Goal: Communication & Community: Ask a question

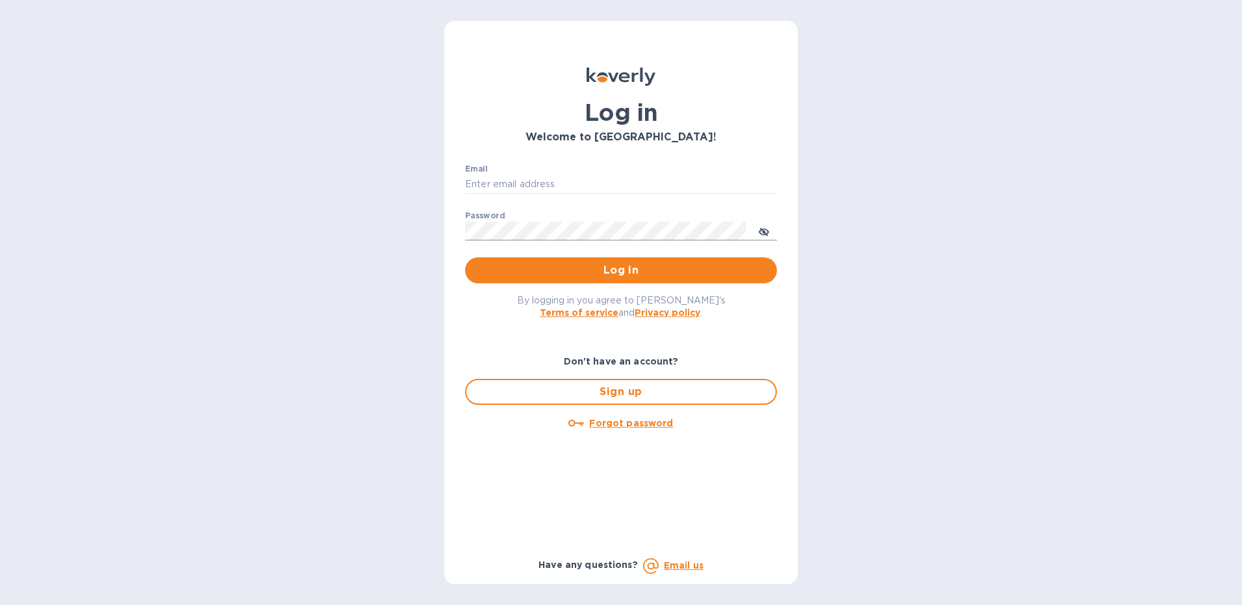
type input "[PERSON_NAME][EMAIL_ADDRESS][DOMAIN_NAME]"
click at [766, 229] on icon "toggle password visibility" at bounding box center [764, 232] width 10 height 6
click at [615, 272] on span "Log in" at bounding box center [620, 270] width 291 height 16
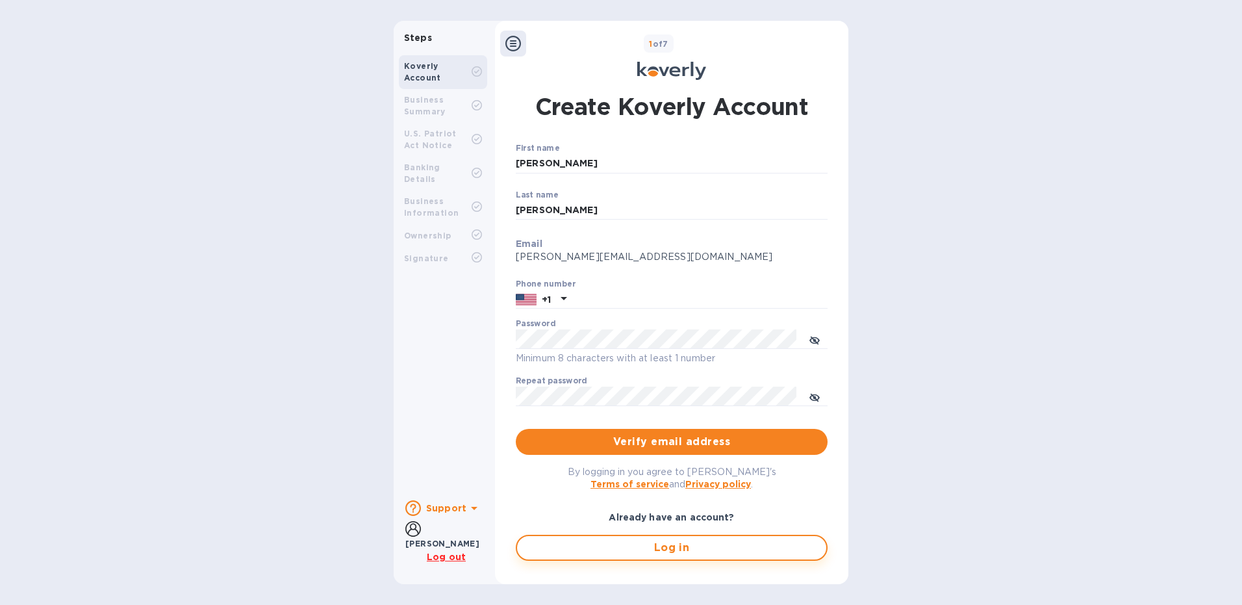
click at [679, 547] on span "Log in" at bounding box center [671, 548] width 288 height 16
click at [439, 64] on div "Koverly Account" at bounding box center [438, 71] width 68 height 23
click at [693, 543] on span "Log in" at bounding box center [671, 548] width 288 height 16
click at [466, 507] on icon at bounding box center [474, 508] width 16 height 16
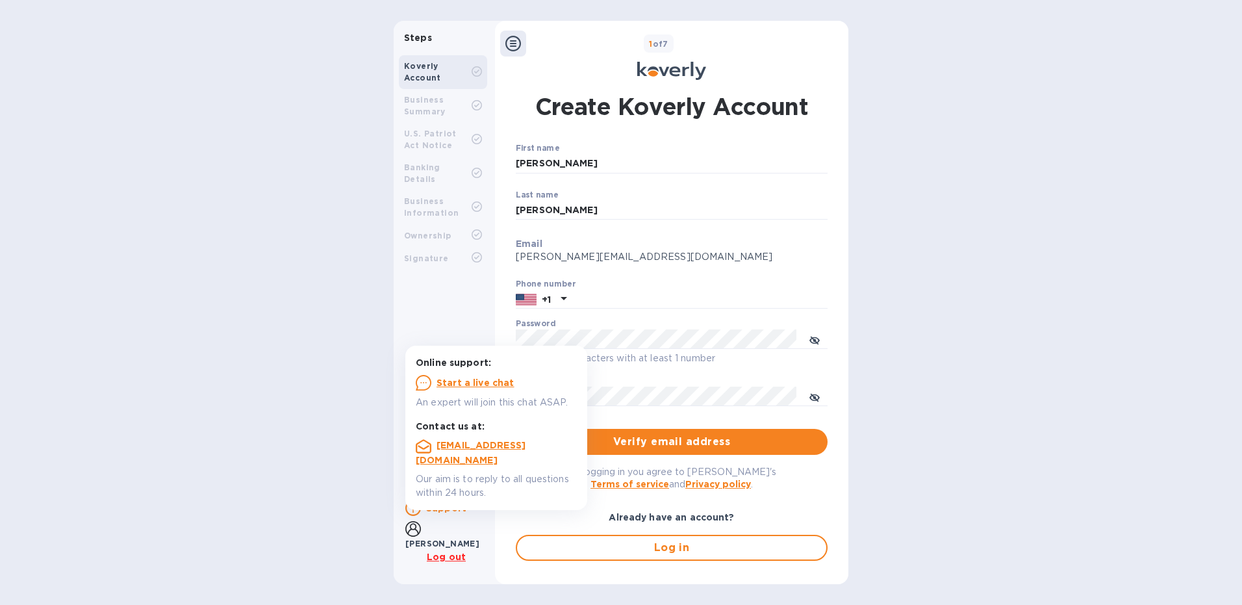
click at [483, 379] on u "Start a live chat" at bounding box center [475, 382] width 78 height 10
